Goal: Navigation & Orientation: Find specific page/section

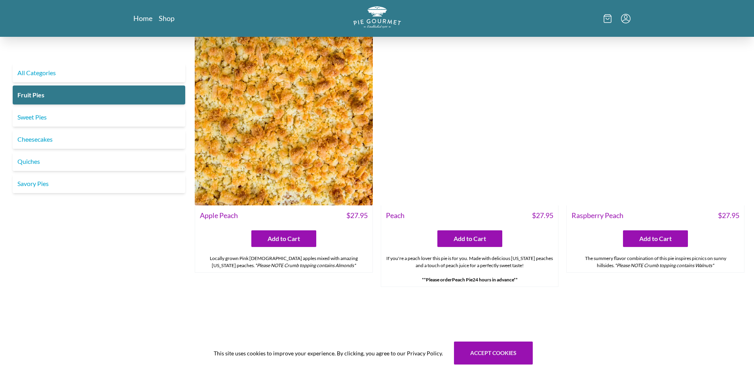
scroll to position [518, 0]
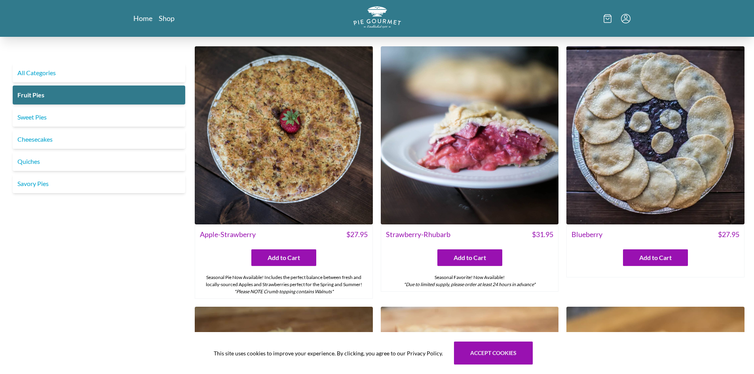
click at [155, 21] on nav "Home Shop" at bounding box center [213, 18] width 160 height 10
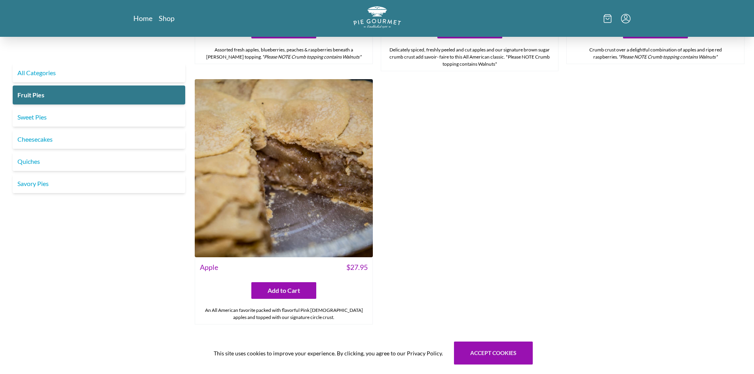
scroll to position [1065, 0]
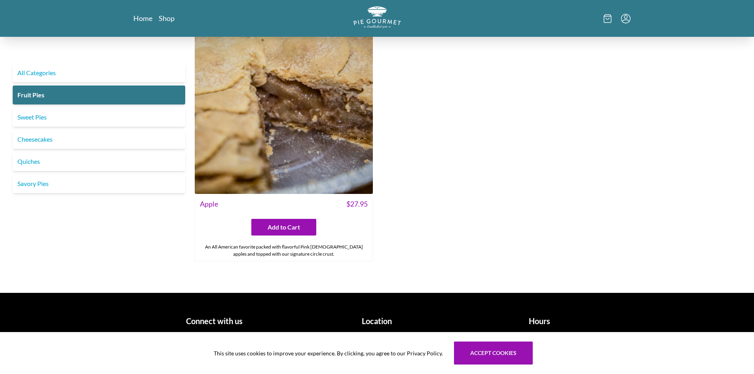
click at [375, 320] on h1 "Location" at bounding box center [377, 321] width 156 height 12
click at [544, 322] on h1 "Hours" at bounding box center [540, 321] width 156 height 12
drag, startPoint x: 364, startPoint y: 324, endPoint x: 112, endPoint y: 240, distance: 265.3
click at [143, 20] on link "Home" at bounding box center [142, 18] width 19 height 10
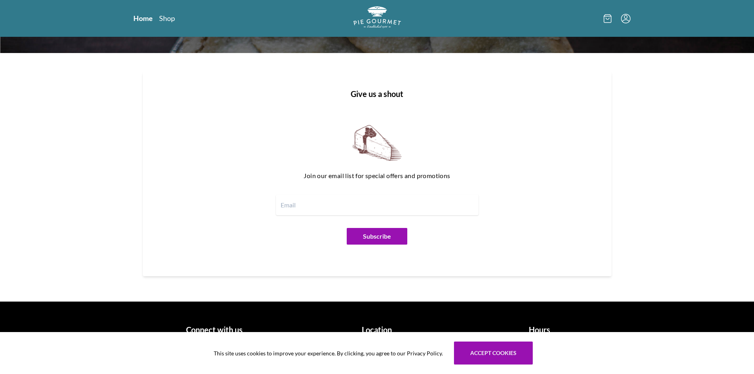
scroll to position [955, 0]
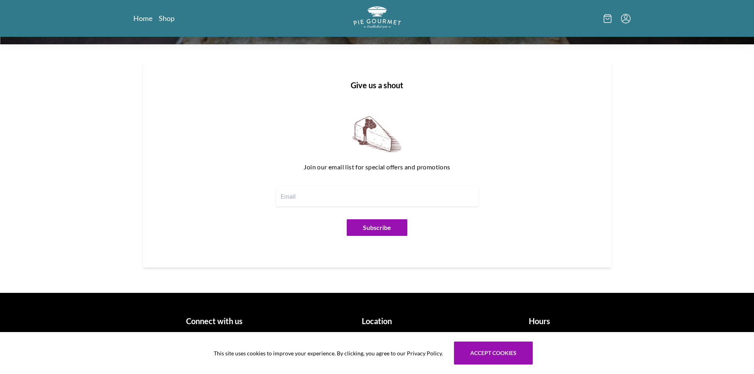
click at [377, 325] on h1 "Location" at bounding box center [377, 321] width 156 height 12
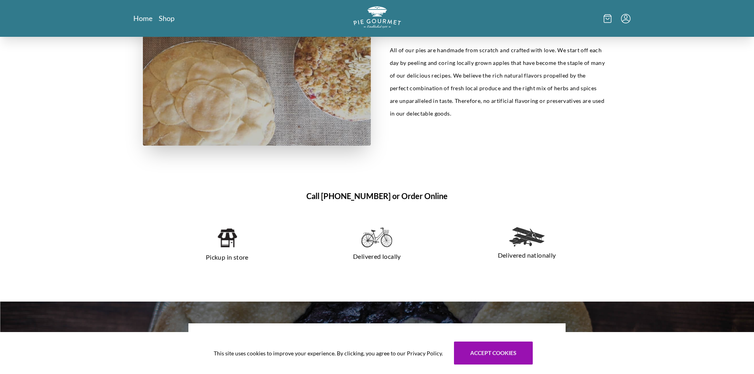
scroll to position [481, 0]
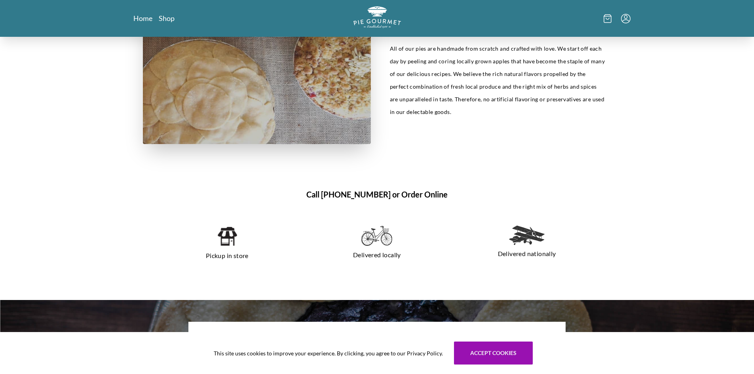
click at [228, 234] on img at bounding box center [227, 236] width 20 height 21
click at [230, 241] on img at bounding box center [227, 236] width 20 height 21
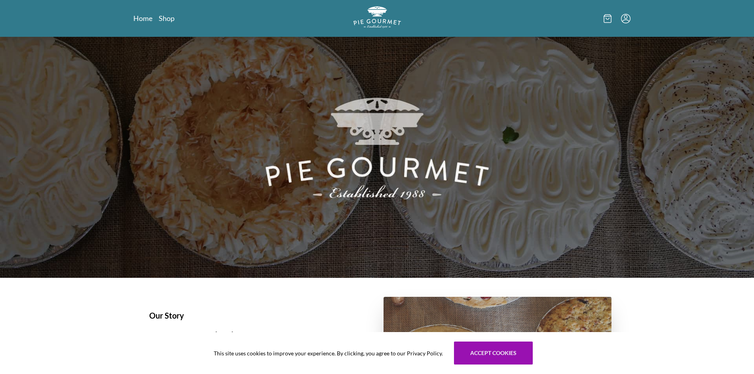
scroll to position [0, 0]
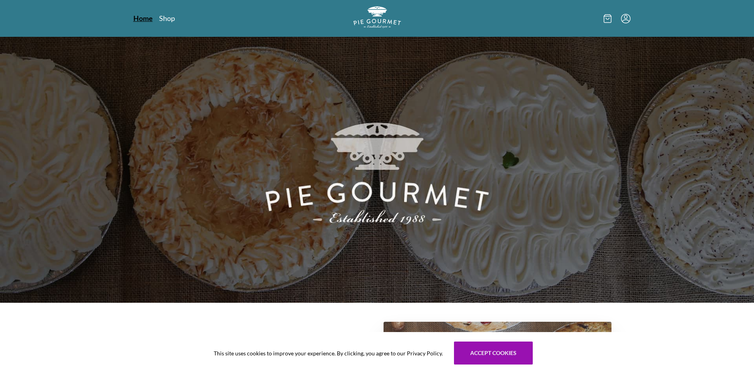
click at [140, 20] on link "Home" at bounding box center [142, 18] width 19 height 10
click at [374, 14] on img "Logo" at bounding box center [377, 17] width 50 height 23
